Goal: Transaction & Acquisition: Obtain resource

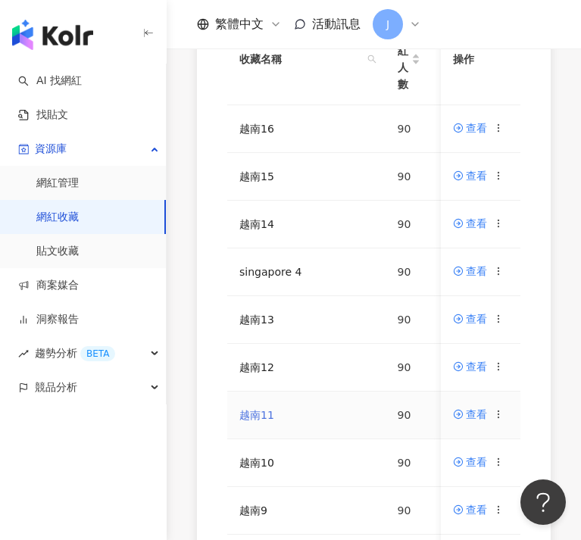
click at [241, 419] on link "越南11" at bounding box center [256, 415] width 35 height 12
click at [505, 367] on icon at bounding box center [499, 366] width 11 height 11
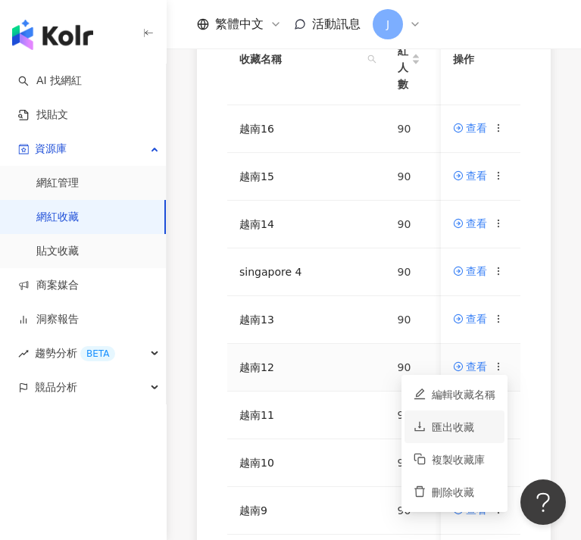
click at [465, 426] on div "匯出收藏" at bounding box center [464, 427] width 64 height 17
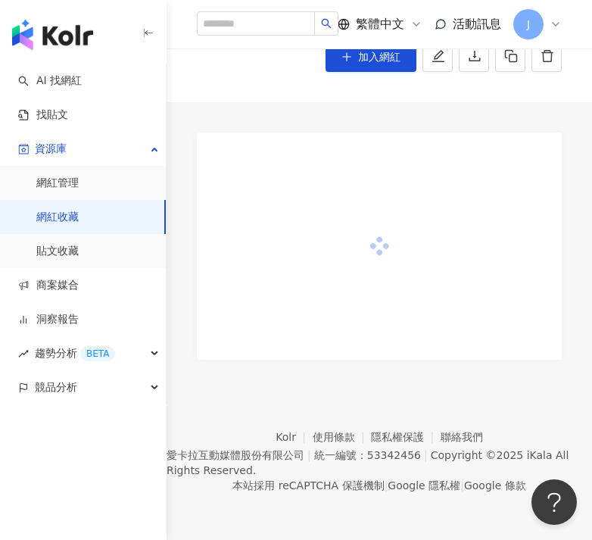
click at [371, 208] on div at bounding box center [379, 246] width 365 height 227
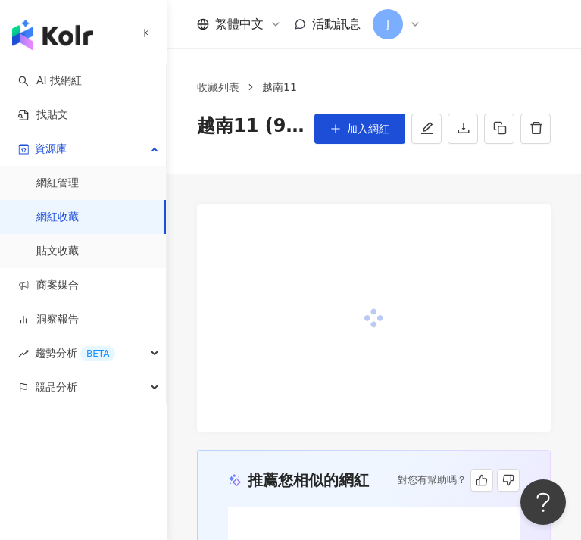
scroll to position [230, 0]
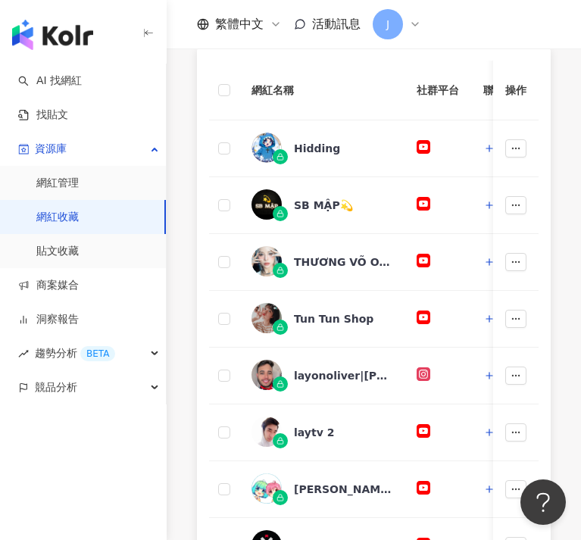
scroll to position [861, 0]
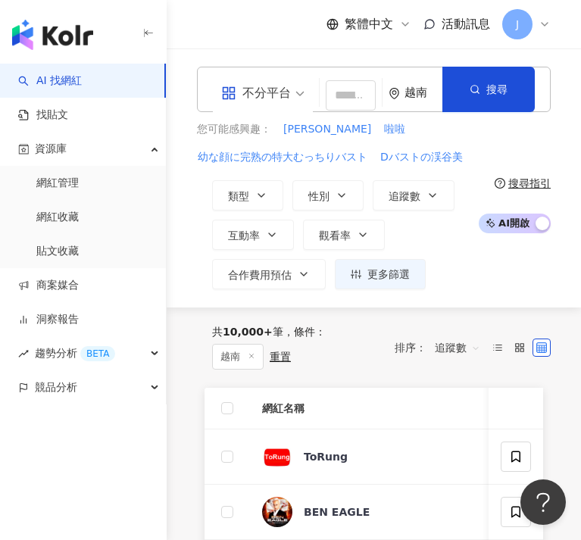
scroll to position [230, 0]
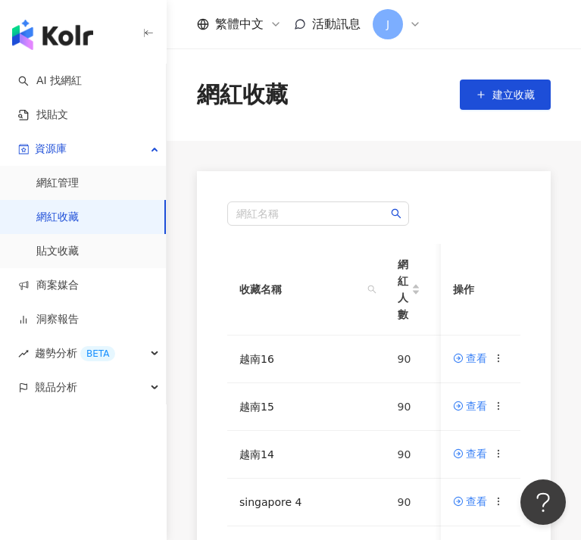
click at [79, 213] on link "網紅收藏" at bounding box center [57, 217] width 42 height 15
click at [208, 462] on div "網紅名稱 收藏名稱 網紅人數 最後編輯時間 建立者 操作 越南16 90 [DATE] 12:14 [PERSON_NAME]博 查看 越南15 90 [DA…" at bounding box center [374, 531] width 354 height 720
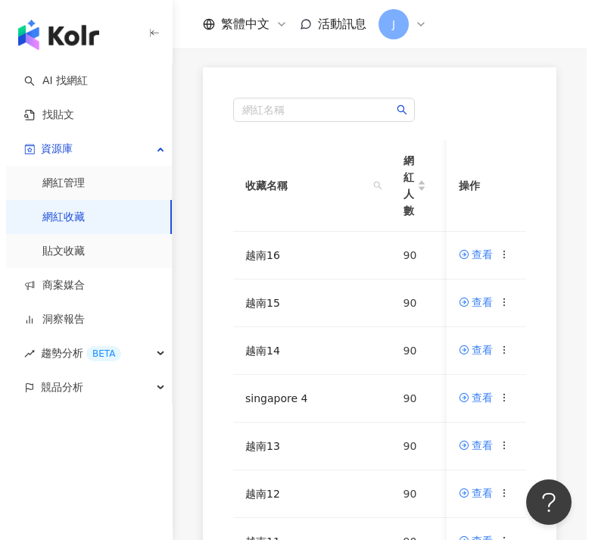
scroll to position [160, 0]
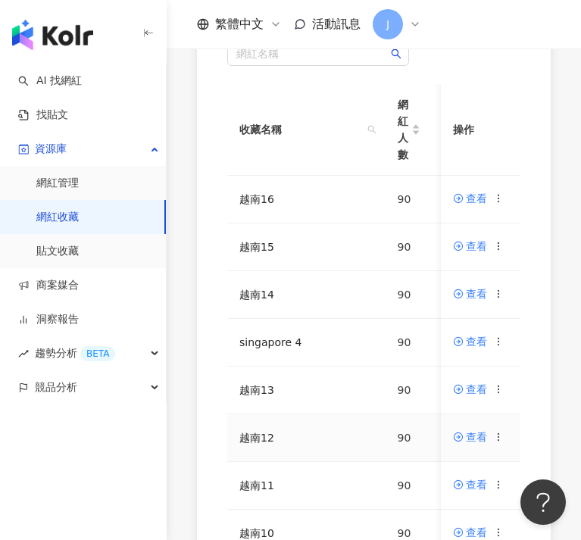
click at [500, 437] on icon at bounding box center [499, 437] width 11 height 11
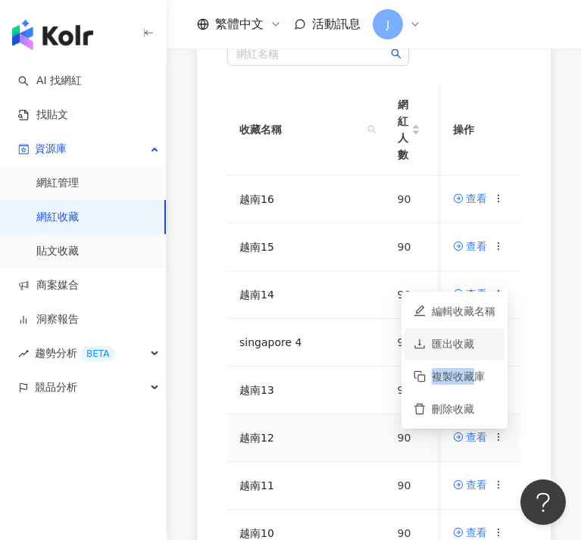
drag, startPoint x: 473, startPoint y: 380, endPoint x: 473, endPoint y: 344, distance: 36.4
click at [473, 344] on ul "編輯收藏名稱 匯出收藏 複製收藏庫 刪除收藏" at bounding box center [455, 360] width 106 height 137
click at [473, 344] on div "匯出收藏" at bounding box center [464, 344] width 64 height 17
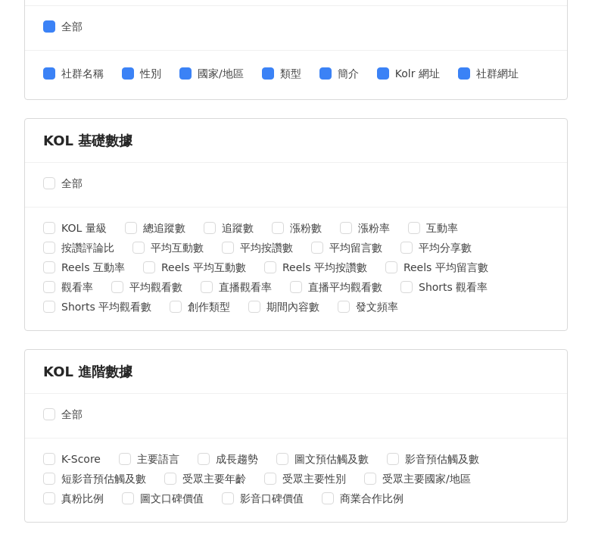
scroll to position [655, 0]
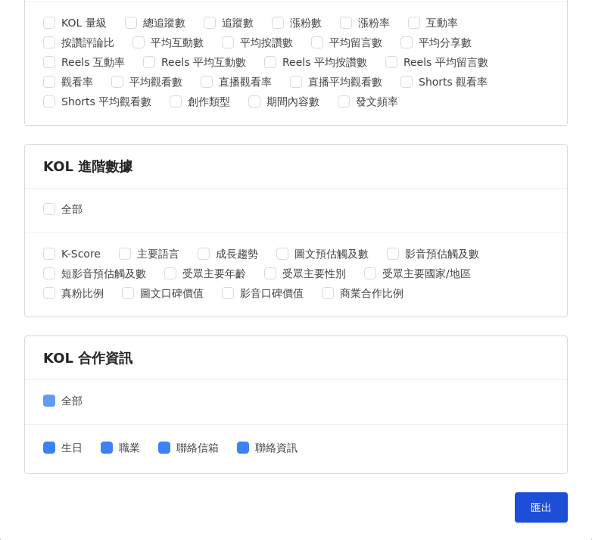
click at [54, 400] on span at bounding box center [49, 401] width 12 height 12
click at [531, 508] on span "匯出" at bounding box center [541, 508] width 21 height 12
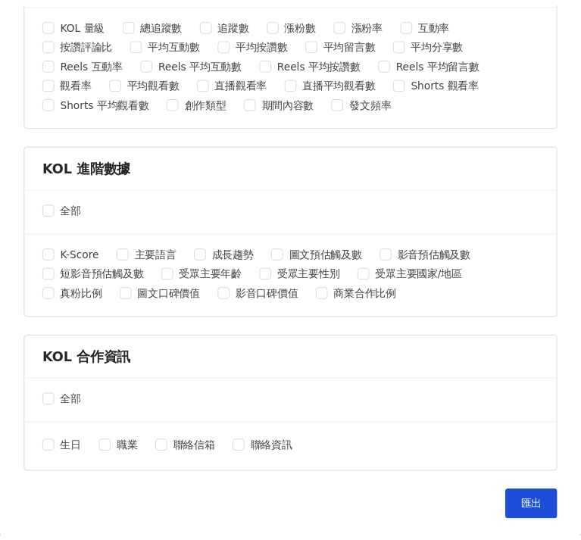
scroll to position [0, 0]
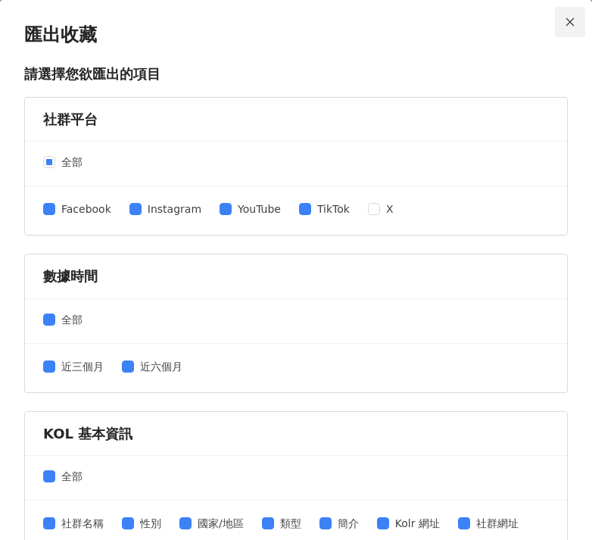
click at [565, 23] on icon "close" at bounding box center [570, 22] width 11 height 11
